Goal: Task Accomplishment & Management: Complete application form

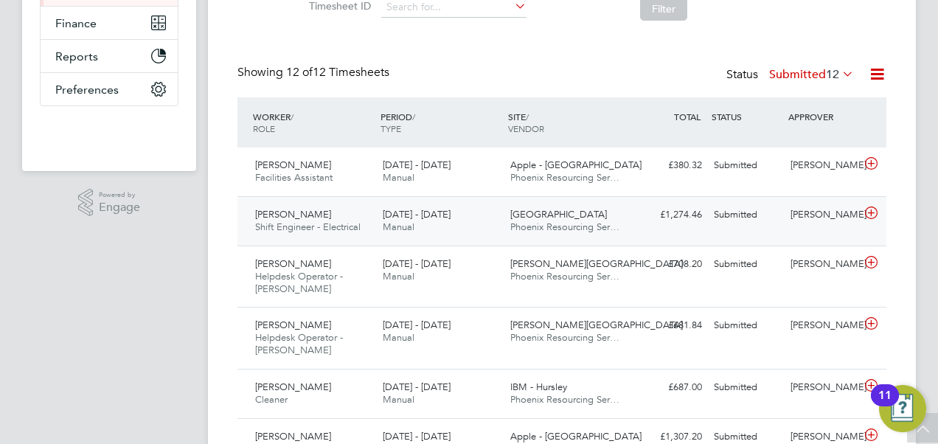
click at [330, 216] on span "[PERSON_NAME]" at bounding box center [293, 214] width 76 height 13
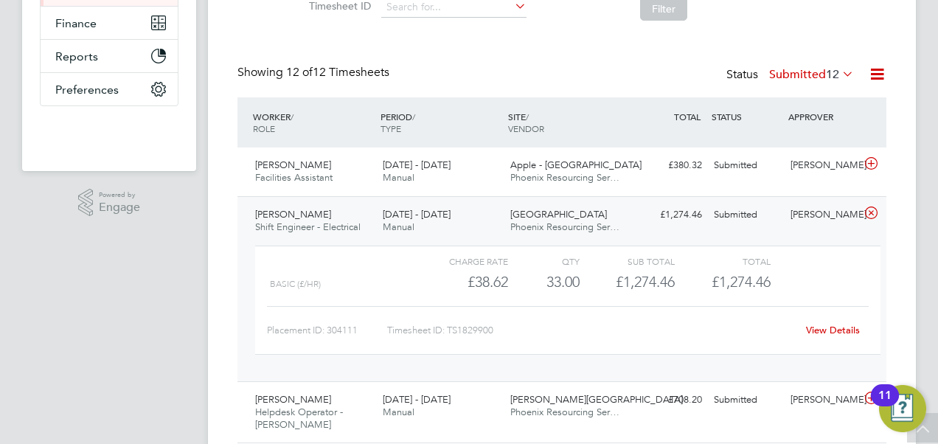
click at [838, 333] on link "View Details" at bounding box center [833, 330] width 54 height 13
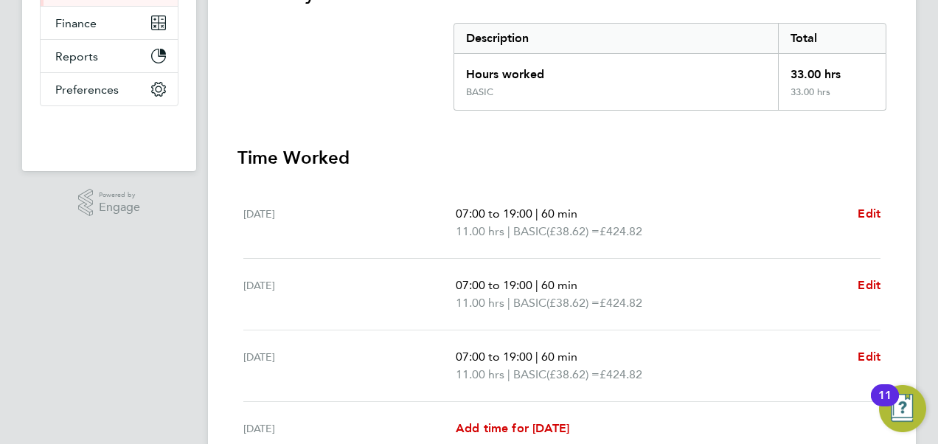
scroll to position [2, 0]
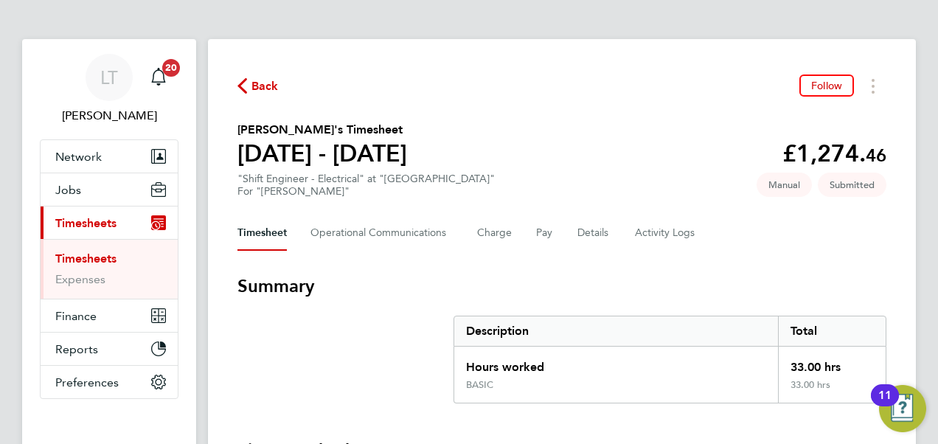
click at [100, 222] on span "Timesheets" at bounding box center [85, 223] width 61 height 14
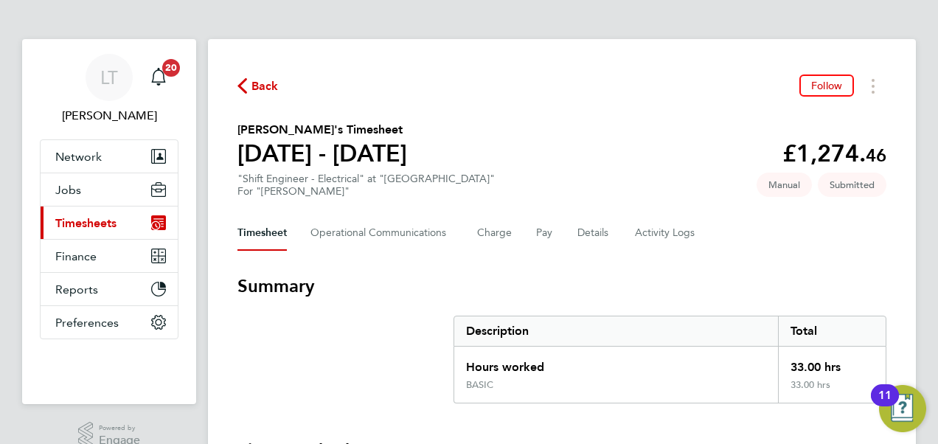
click at [98, 228] on span "Timesheets" at bounding box center [85, 223] width 61 height 14
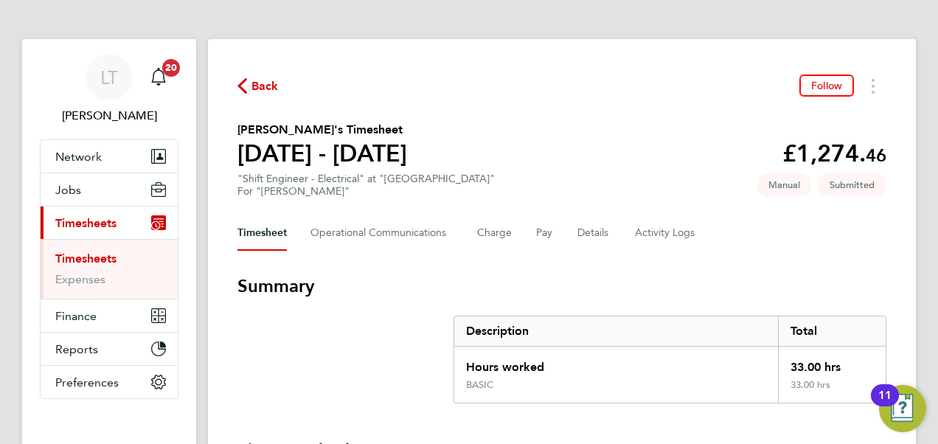
drag, startPoint x: 75, startPoint y: 260, endPoint x: 90, endPoint y: 262, distance: 14.9
click at [75, 260] on link "Timesheets" at bounding box center [85, 258] width 61 height 14
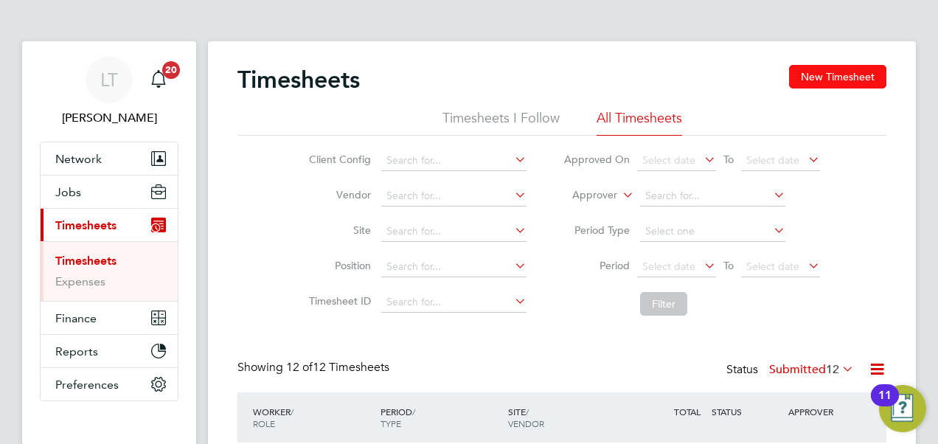
click at [839, 80] on button "New Timesheet" at bounding box center [837, 77] width 97 height 24
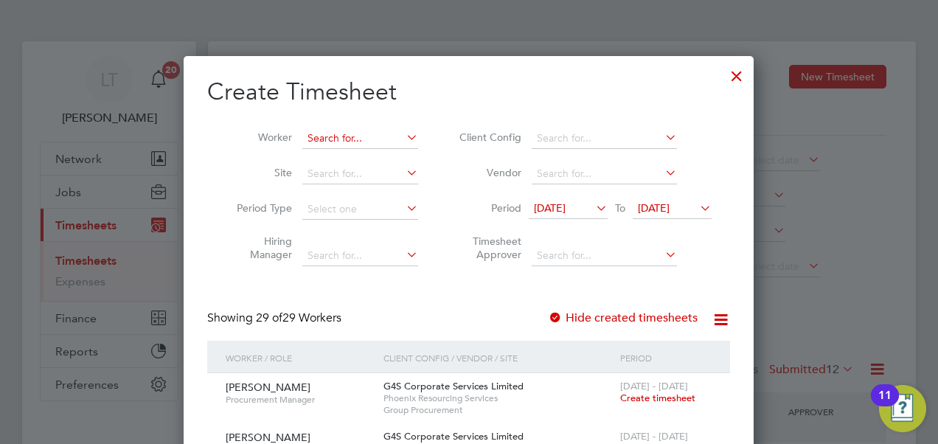
click at [360, 139] on input at bounding box center [360, 138] width 116 height 21
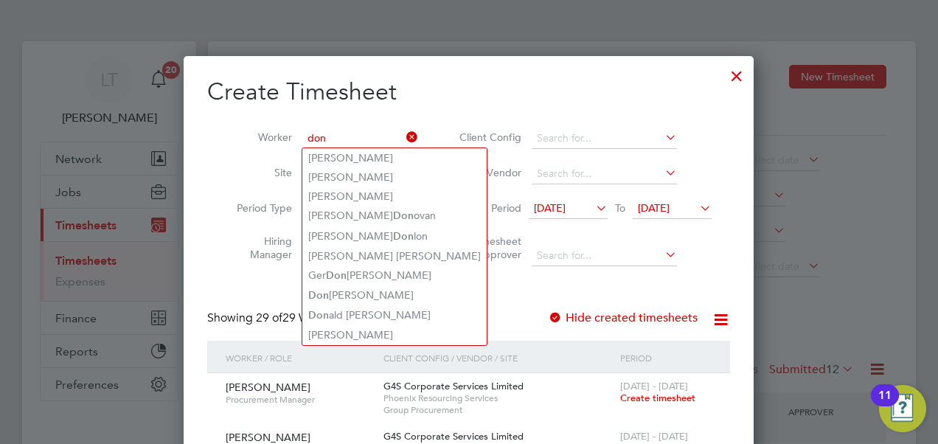
type input "don"
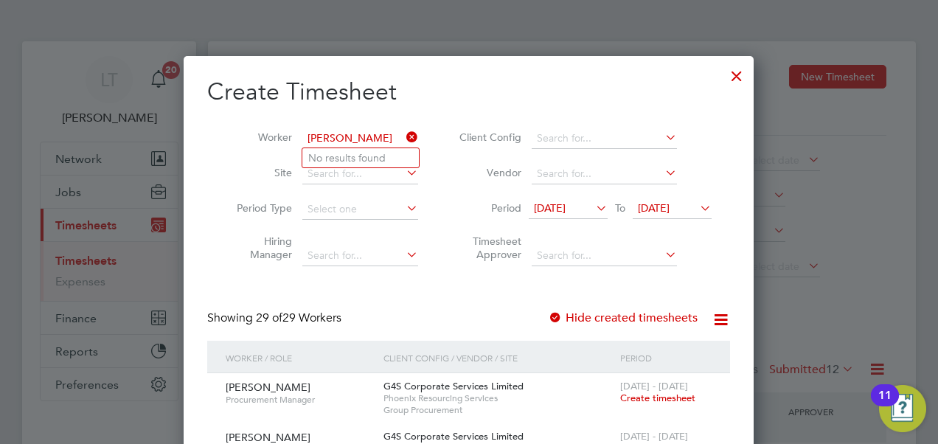
type input "donah"
click at [403, 129] on icon at bounding box center [403, 137] width 0 height 21
click at [745, 78] on div at bounding box center [736, 72] width 27 height 27
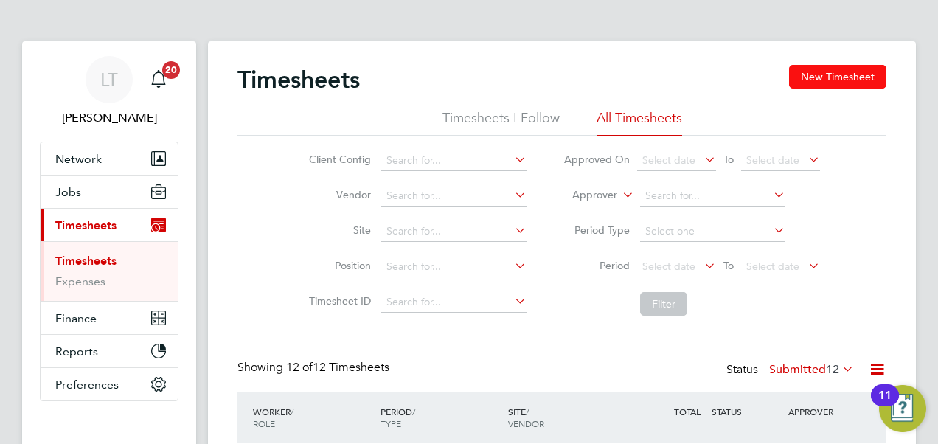
click at [821, 75] on button "New Timesheet" at bounding box center [837, 77] width 97 height 24
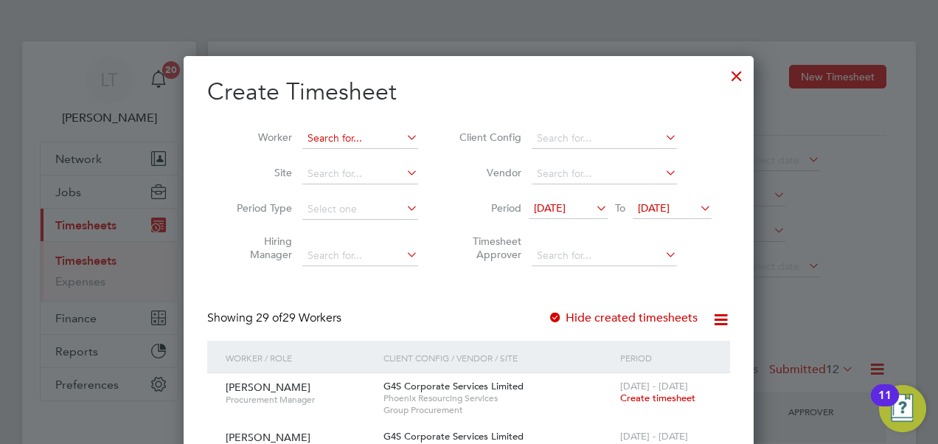
click at [330, 135] on input at bounding box center [360, 138] width 116 height 21
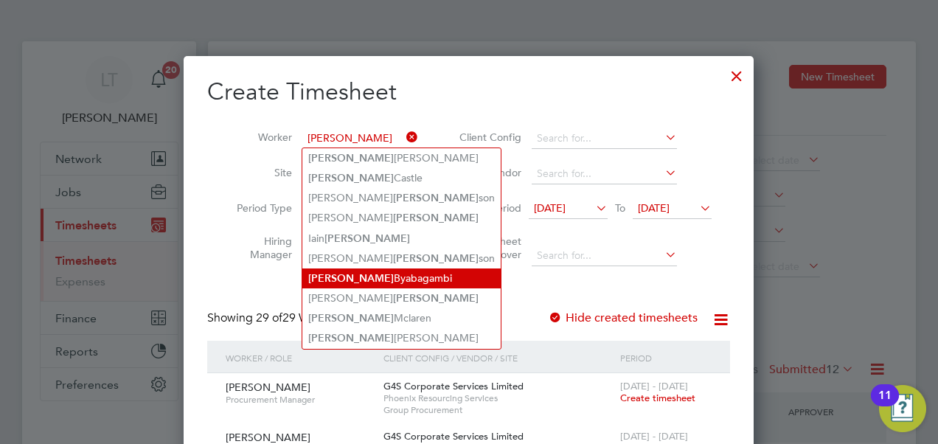
click at [394, 270] on li "Donald Byabagambi" at bounding box center [401, 278] width 198 height 20
type input "[PERSON_NAME]"
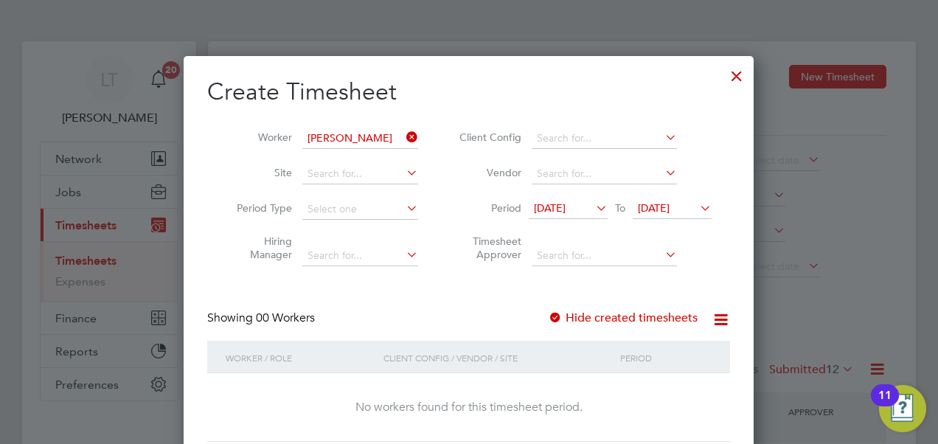
click at [731, 78] on div at bounding box center [736, 72] width 27 height 27
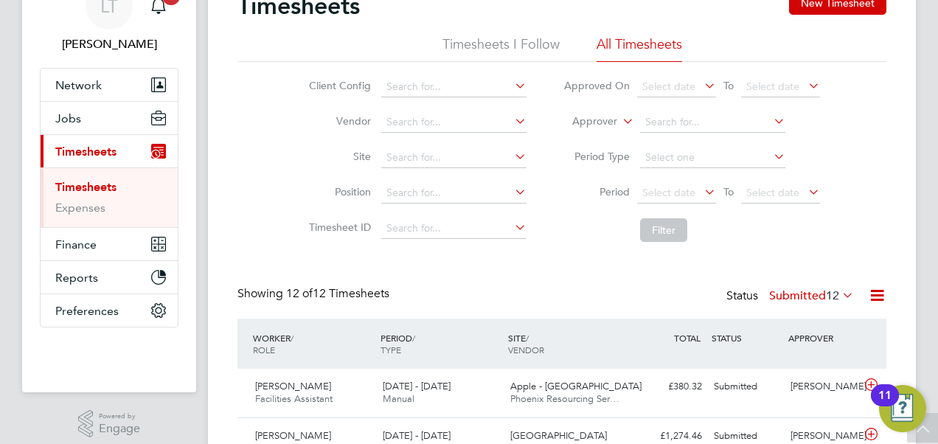
click at [83, 180] on link "Timesheets" at bounding box center [85, 187] width 61 height 14
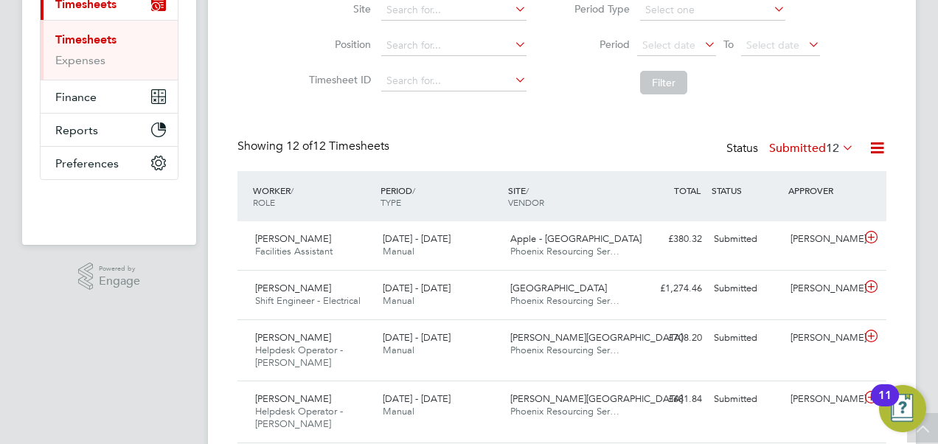
click at [826, 145] on span "12" at bounding box center [832, 148] width 13 height 15
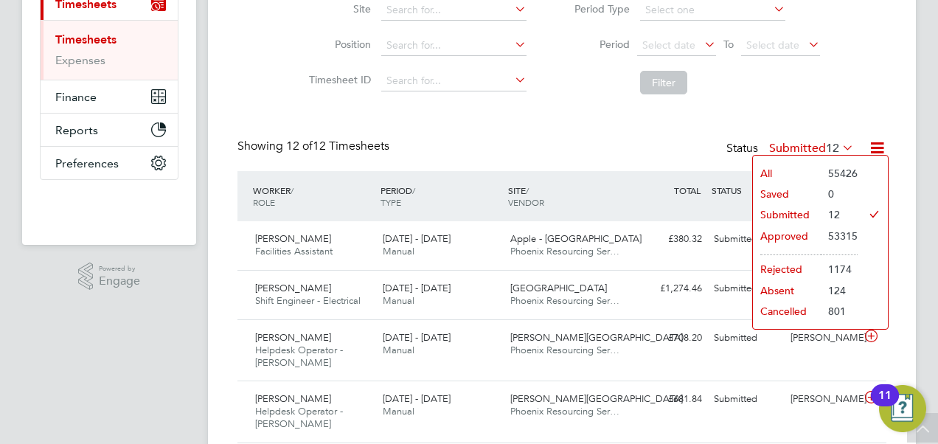
click at [790, 234] on li "Approved" at bounding box center [787, 236] width 68 height 21
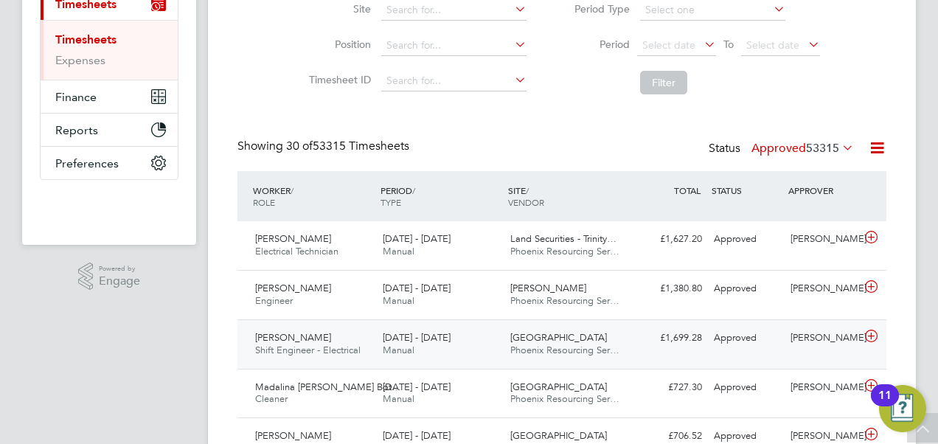
click at [352, 342] on div "Donald Byabagambi Shift Engineer - Electrical 20 - 26 Sep 2025" at bounding box center [313, 344] width 128 height 37
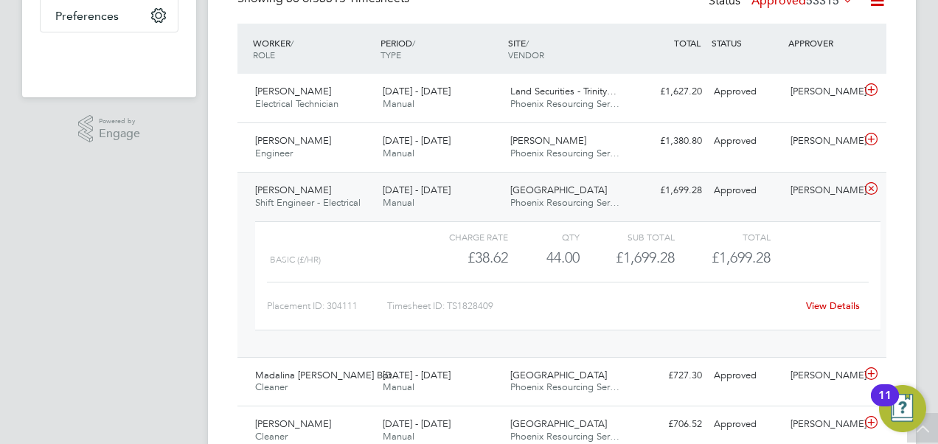
click at [832, 304] on link "View Details" at bounding box center [833, 305] width 54 height 13
